Goal: Information Seeking & Learning: Compare options

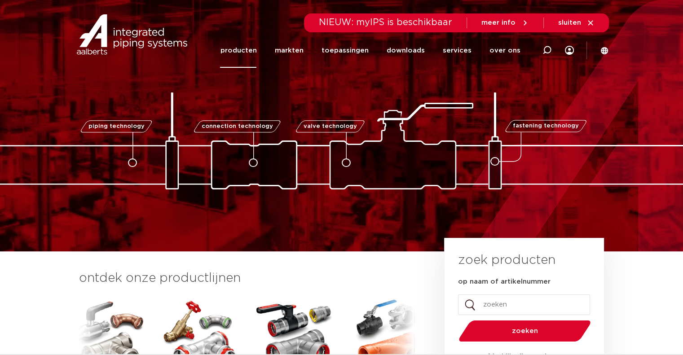
click at [247, 53] on link "producten" at bounding box center [238, 50] width 36 height 35
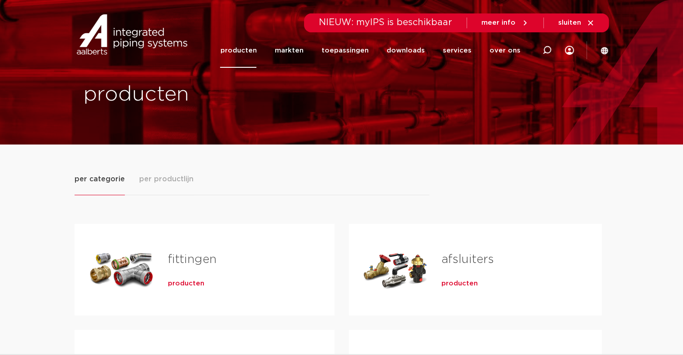
click at [183, 258] on link "fittingen" at bounding box center [192, 260] width 49 height 12
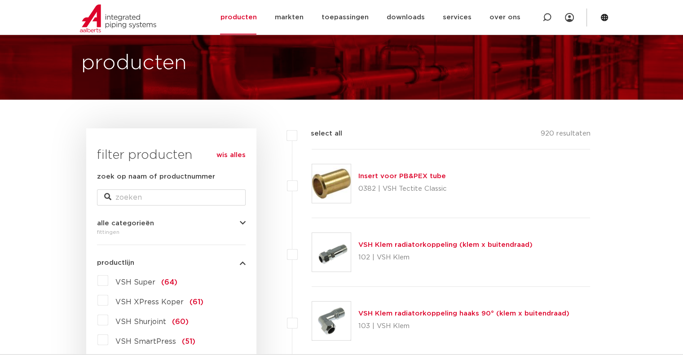
scroll to position [180, 0]
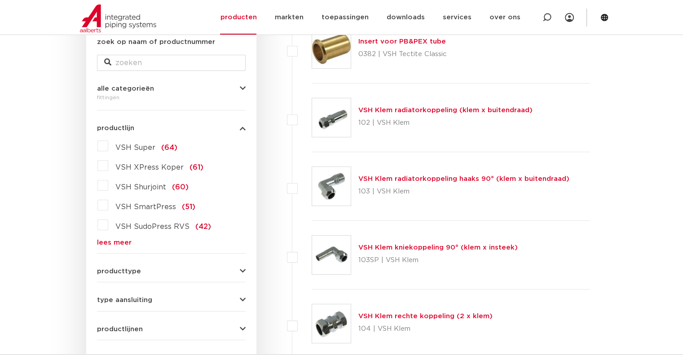
click at [115, 239] on link "lees meer" at bounding box center [171, 242] width 149 height 7
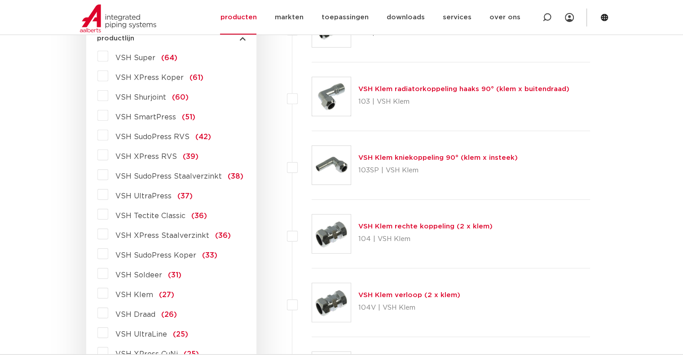
scroll to position [90, 0]
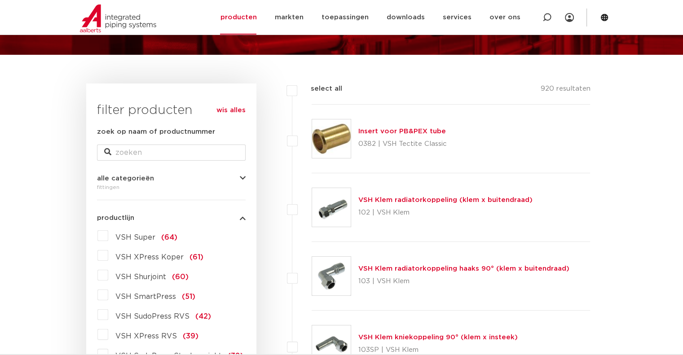
click at [140, 237] on span "VSH Super" at bounding box center [135, 237] width 40 height 7
click at [0, 0] on input "VSH Super (64)" at bounding box center [0, 0] width 0 height 0
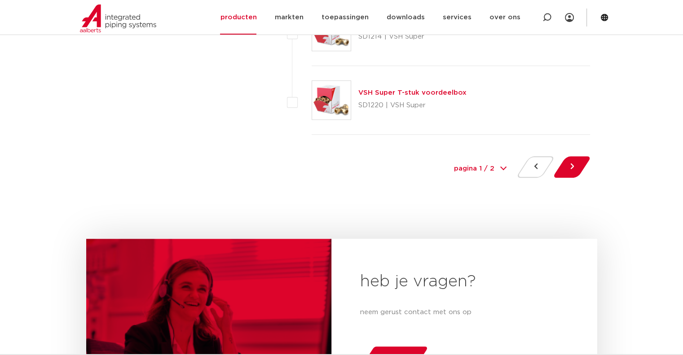
scroll to position [4223, 0]
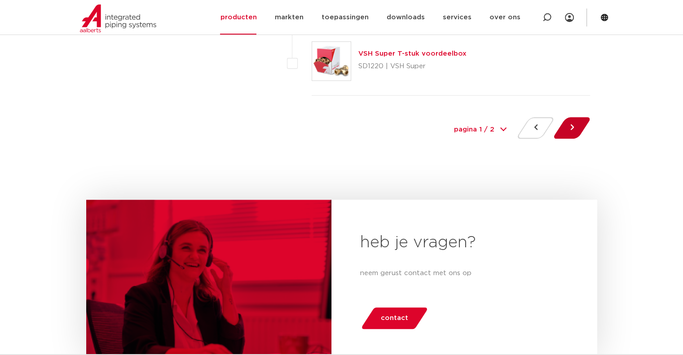
click at [576, 117] on button at bounding box center [572, 128] width 26 height 22
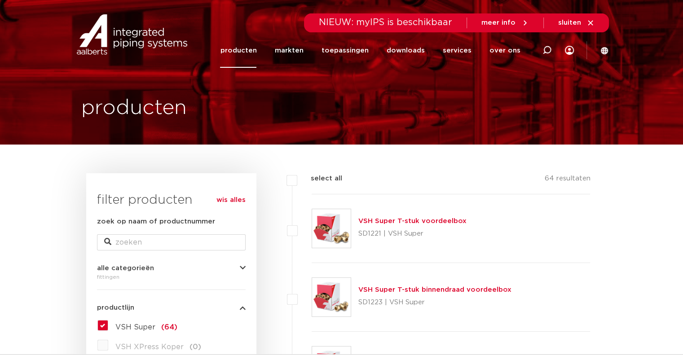
click at [252, 48] on link "producten" at bounding box center [238, 50] width 36 height 35
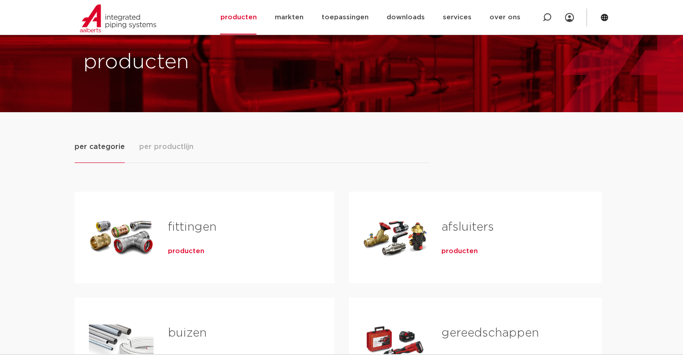
scroll to position [90, 0]
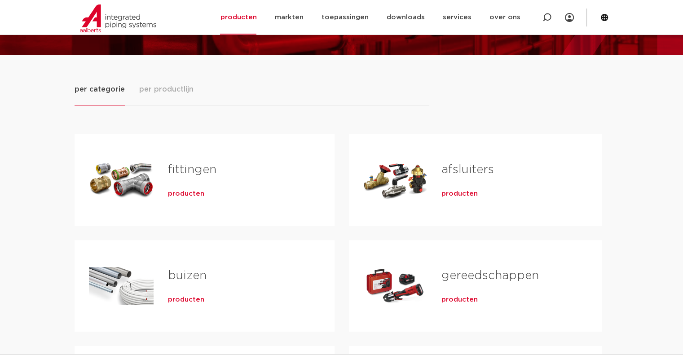
click at [175, 168] on link "fittingen" at bounding box center [192, 170] width 49 height 12
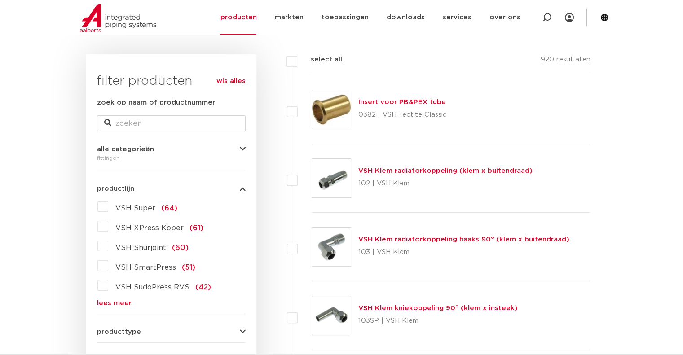
scroll to position [135, 0]
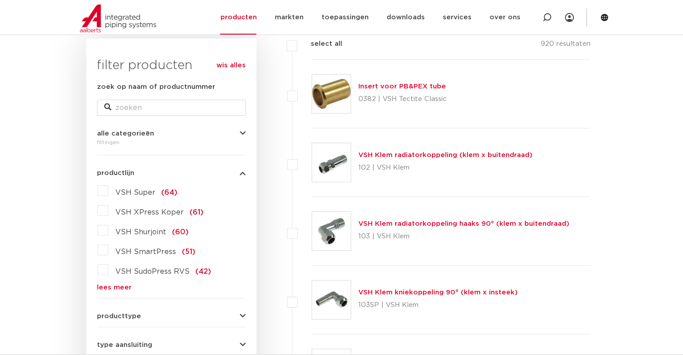
click at [108, 212] on label "VSH XPress Koper (61)" at bounding box center [155, 210] width 95 height 14
click at [0, 0] on input "VSH XPress Koper (61)" at bounding box center [0, 0] width 0 height 0
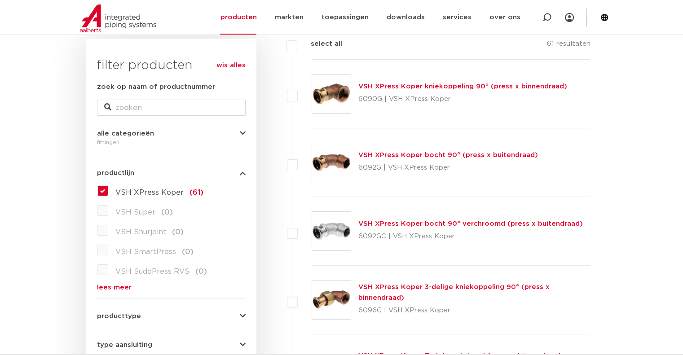
click at [108, 190] on label "VSH XPress Koper (61)" at bounding box center [155, 191] width 95 height 14
click at [0, 0] on input "VSH XPress Koper (61)" at bounding box center [0, 0] width 0 height 0
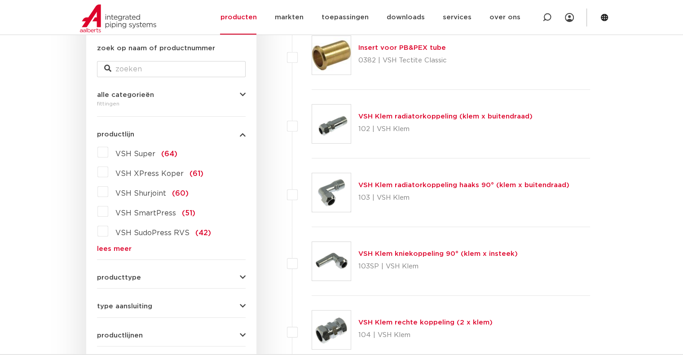
scroll to position [225, 0]
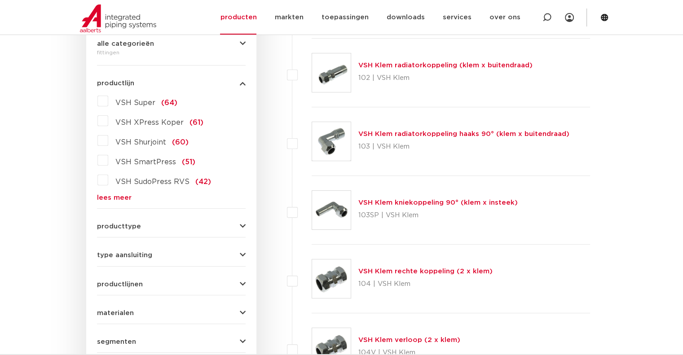
click at [133, 221] on div "producttype demontabel (179) meerdelig (62) accessoires (fittings) (49) voordee…" at bounding box center [171, 223] width 149 height 14
click at [133, 223] on span "producttype" at bounding box center [119, 226] width 44 height 7
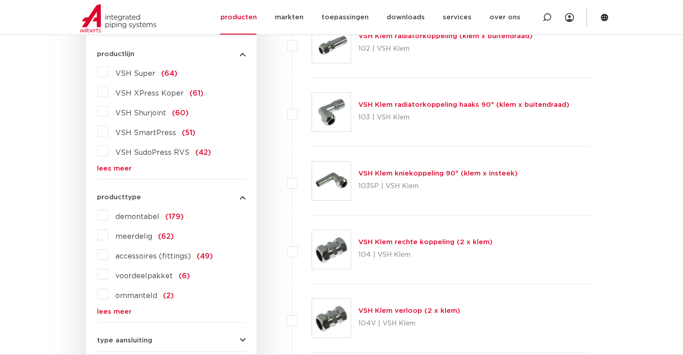
scroll to position [270, 0]
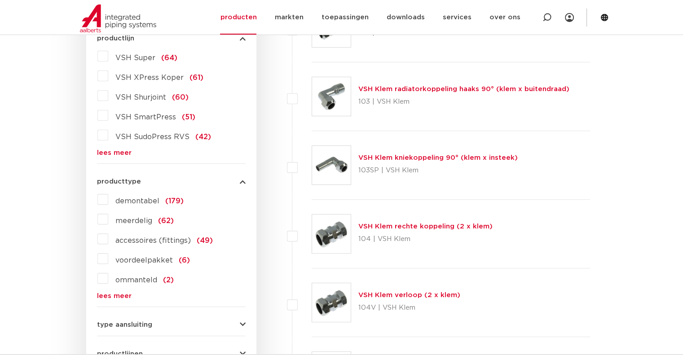
click at [117, 294] on link "lees meer" at bounding box center [171, 296] width 149 height 7
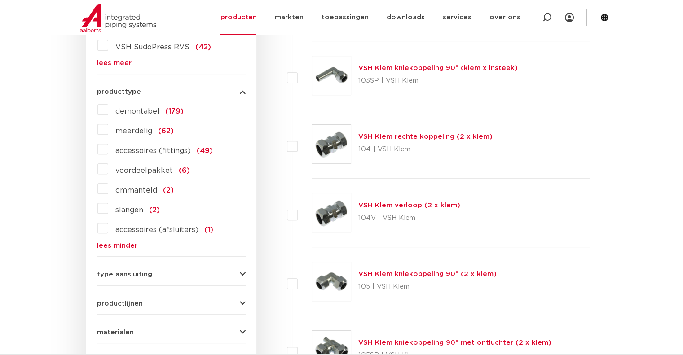
scroll to position [449, 0]
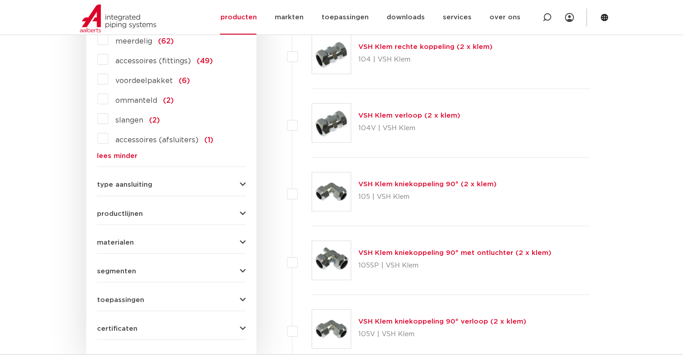
click at [148, 185] on span "type aansluiting" at bounding box center [124, 184] width 55 height 7
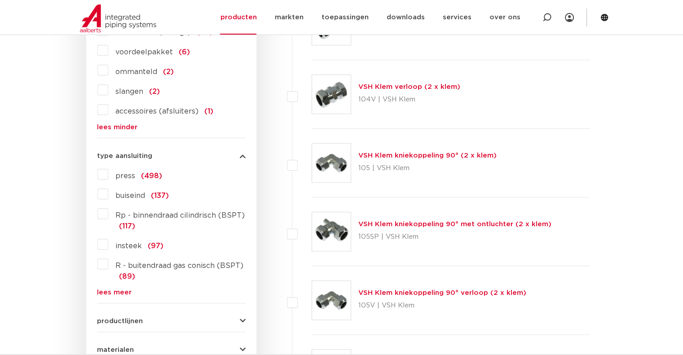
scroll to position [494, 0]
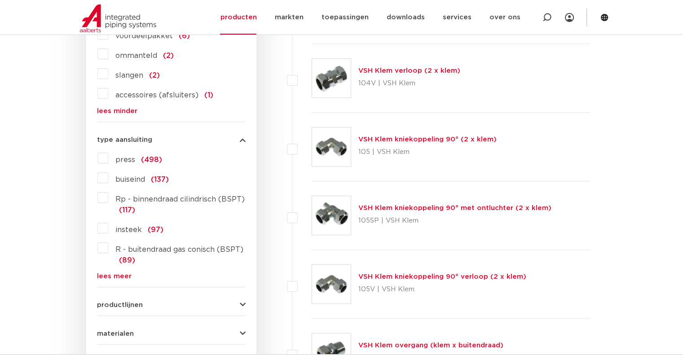
click at [119, 273] on link "lees meer" at bounding box center [171, 276] width 149 height 7
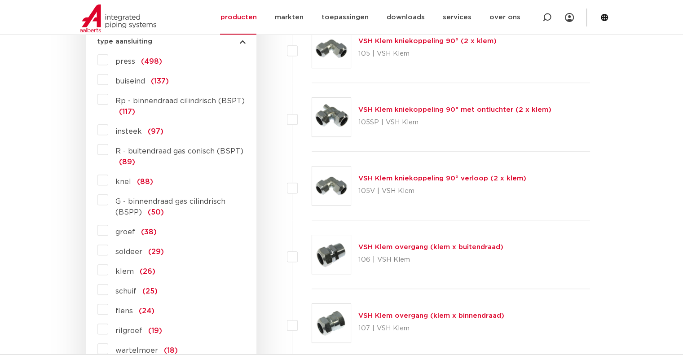
scroll to position [584, 0]
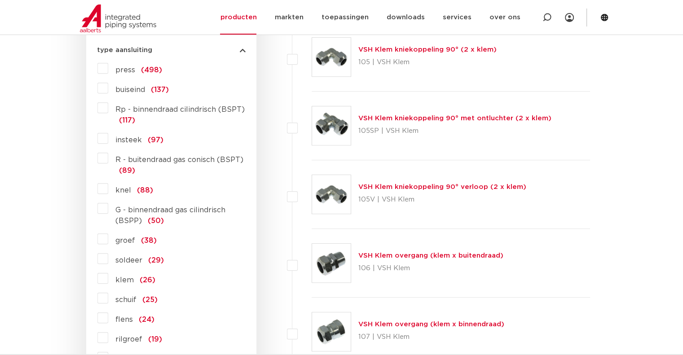
click at [108, 106] on label "Rp - binnendraad cilindrisch (BSPT) (117)" at bounding box center [176, 113] width 137 height 25
click at [0, 0] on input "Rp - binnendraad cilindrisch (BSPT) (117)" at bounding box center [0, 0] width 0 height 0
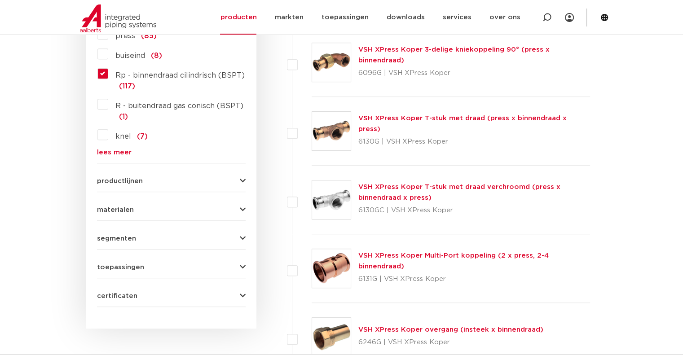
scroll to position [584, 0]
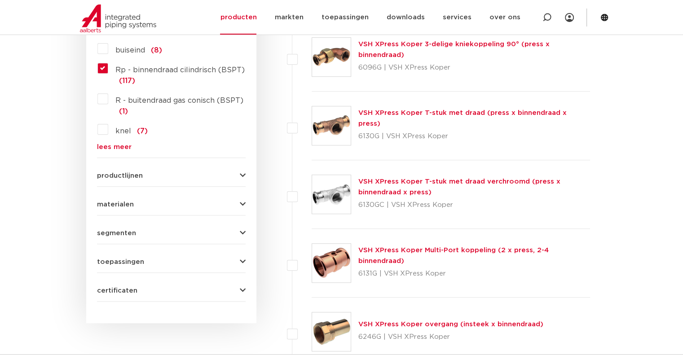
click at [108, 98] on label "R - buitendraad gas conisch (BSPT) (1)" at bounding box center [176, 104] width 137 height 25
click at [0, 0] on input "R - buitendraad gas conisch (BSPT) (1)" at bounding box center [0, 0] width 0 height 0
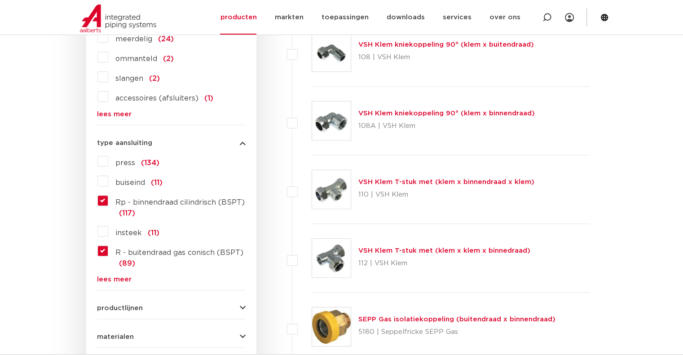
scroll to position [539, 0]
